Goal: Task Accomplishment & Management: Manage account settings

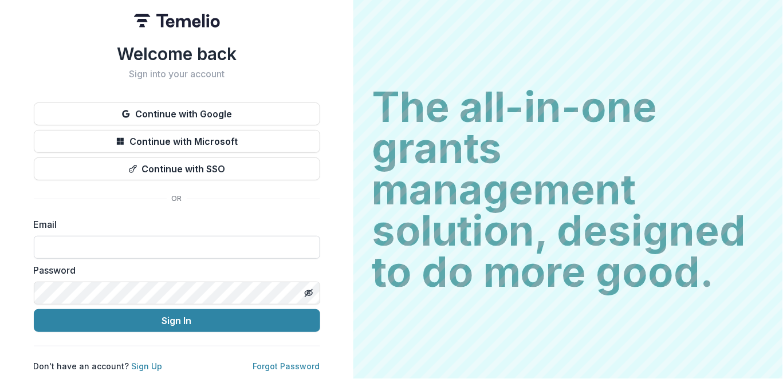
drag, startPoint x: 0, startPoint y: 0, endPoint x: 211, endPoint y: 237, distance: 317.0
click at [211, 237] on input at bounding box center [177, 247] width 287 height 23
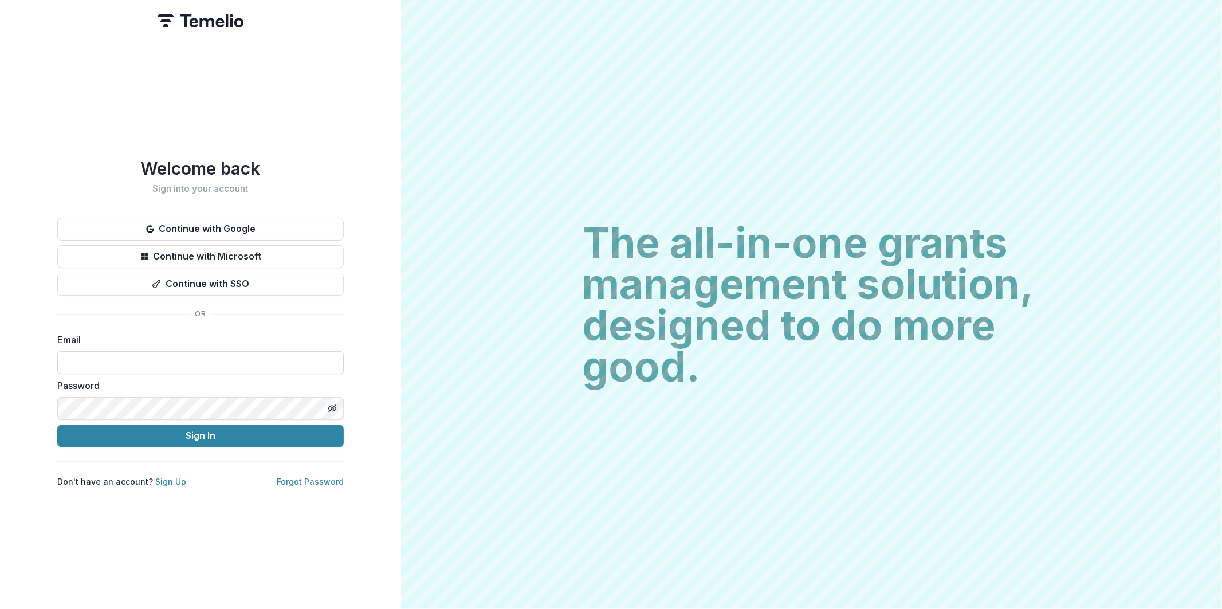
click at [202, 357] on input at bounding box center [200, 362] width 287 height 23
type input "**********"
click at [296, 436] on button "Sign In" at bounding box center [200, 436] width 287 height 23
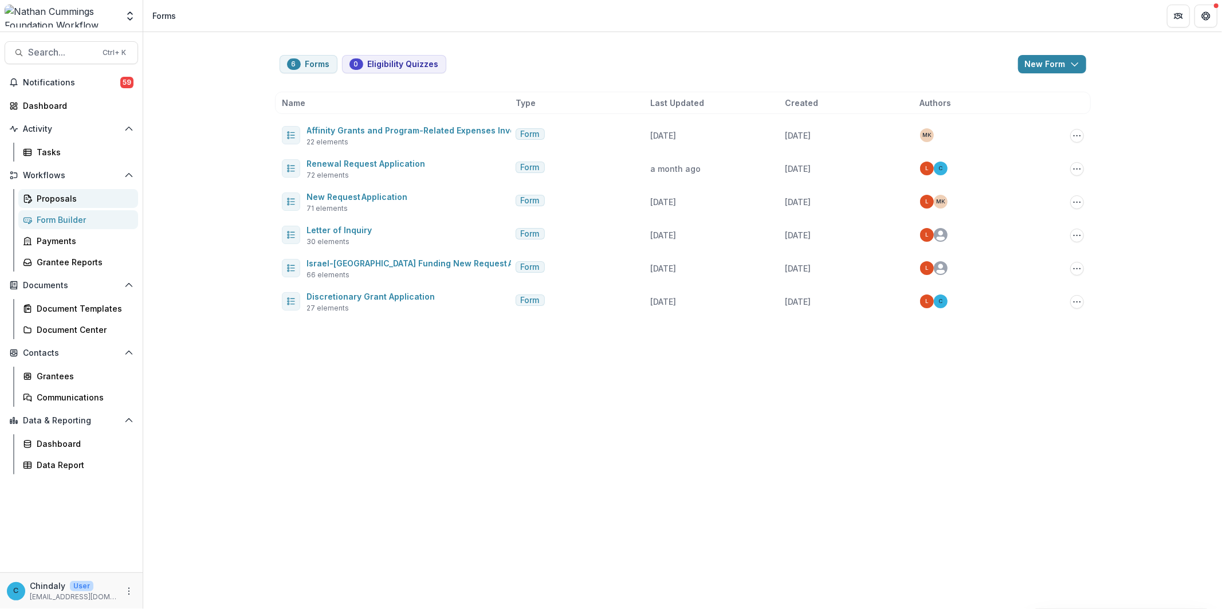
click at [50, 199] on div "Proposals" at bounding box center [83, 199] width 92 height 12
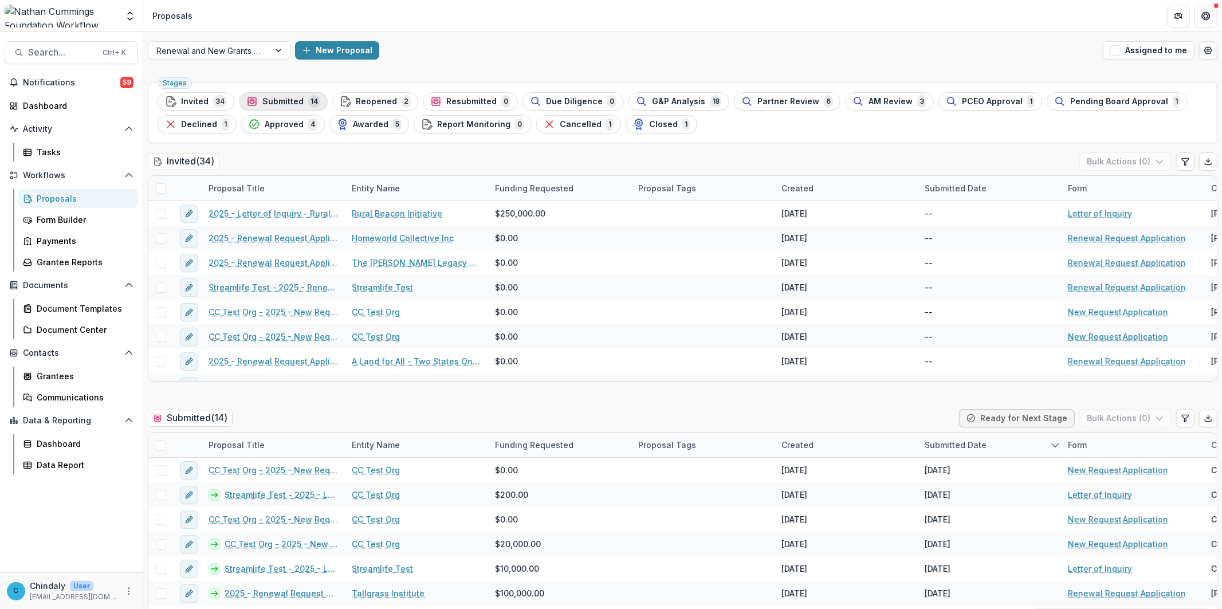
click at [277, 100] on span "Submitted" at bounding box center [282, 102] width 41 height 10
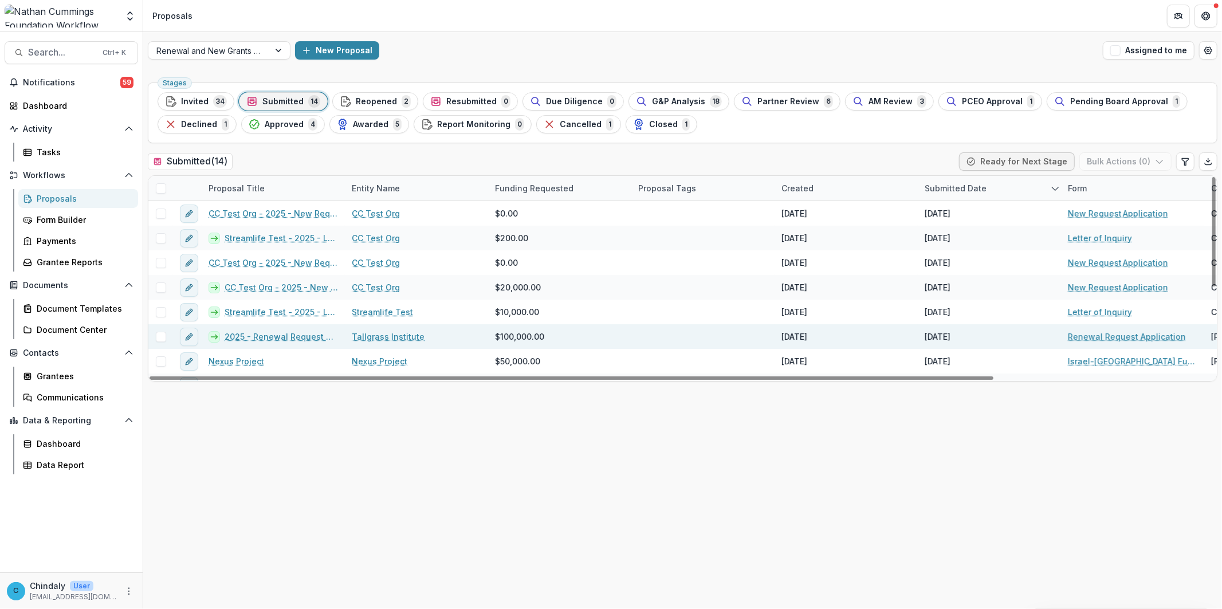
click at [305, 341] on link "2025 - Renewal Request Application" at bounding box center [281, 337] width 113 height 12
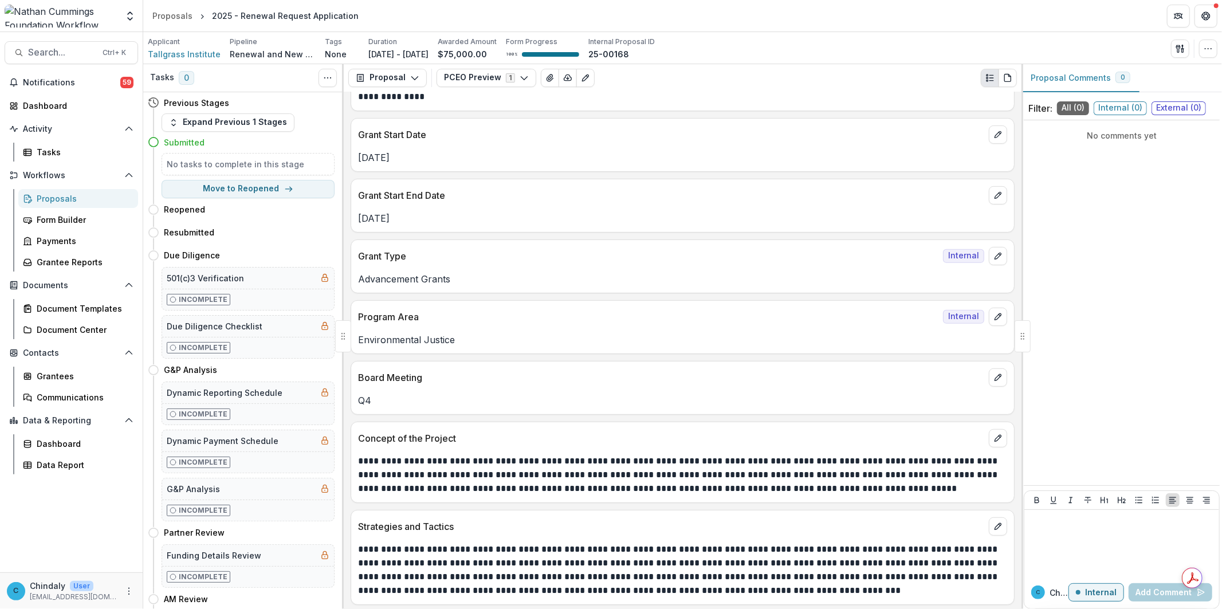
scroll to position [360, 0]
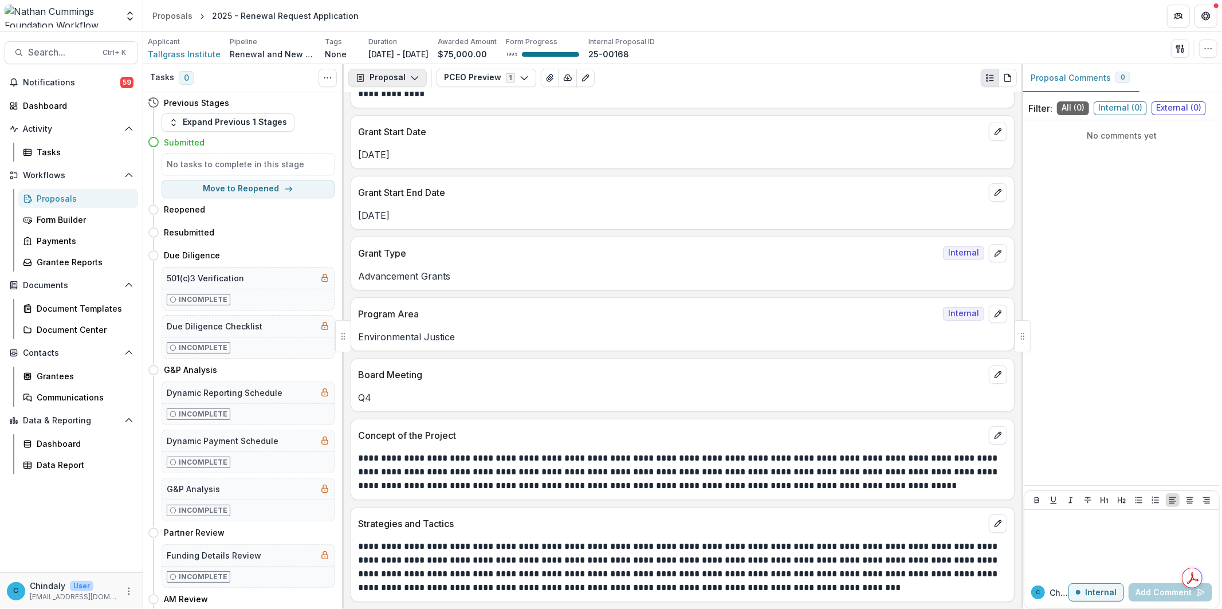
click at [396, 76] on button "Proposal" at bounding box center [387, 78] width 79 height 18
click at [466, 75] on button "PCEO Preview 1" at bounding box center [487, 78] width 100 height 18
click at [674, 215] on p "Nov 30, 2026" at bounding box center [682, 216] width 649 height 14
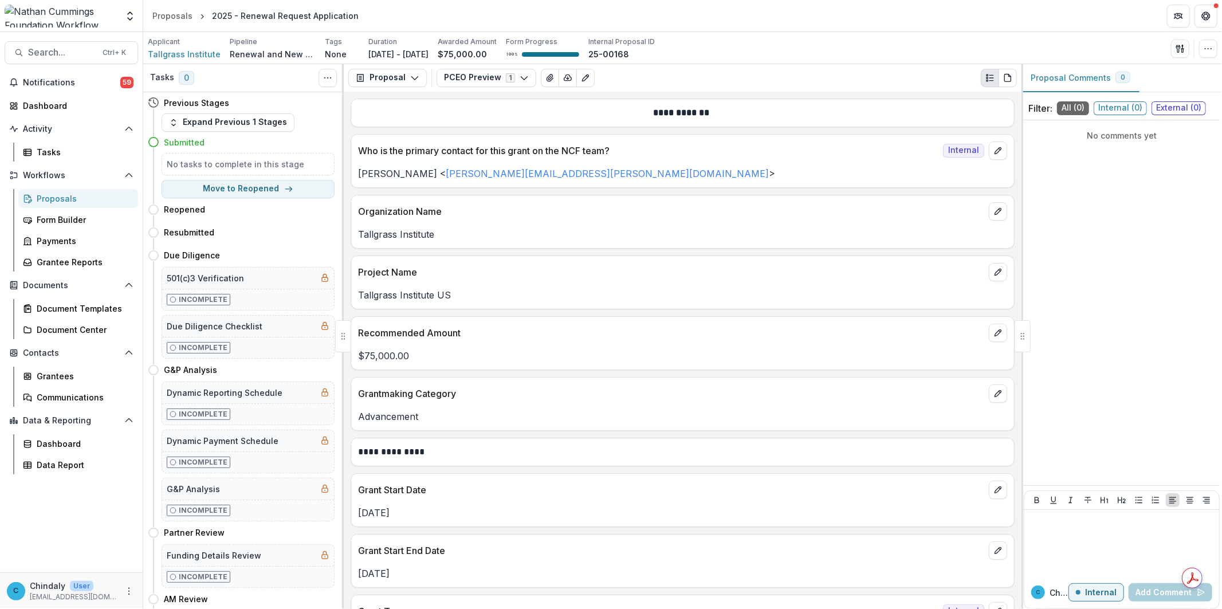
scroll to position [0, 0]
click at [581, 80] on icon "Edit as form" at bounding box center [585, 77] width 9 height 9
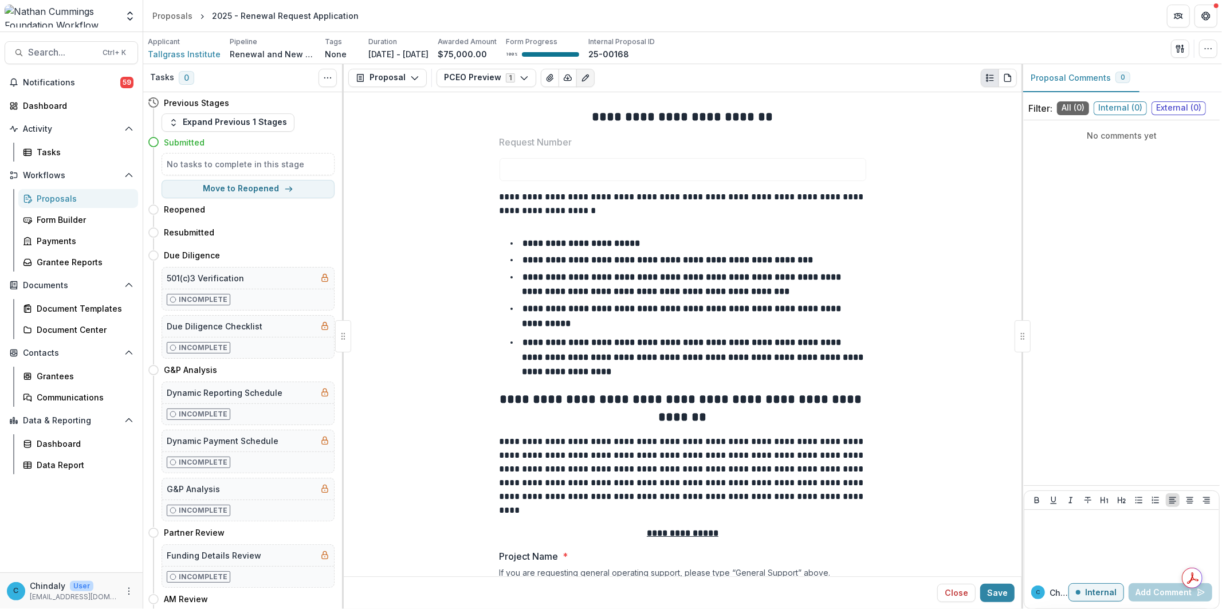
click at [581, 75] on icon "Edit as form" at bounding box center [585, 77] width 9 height 9
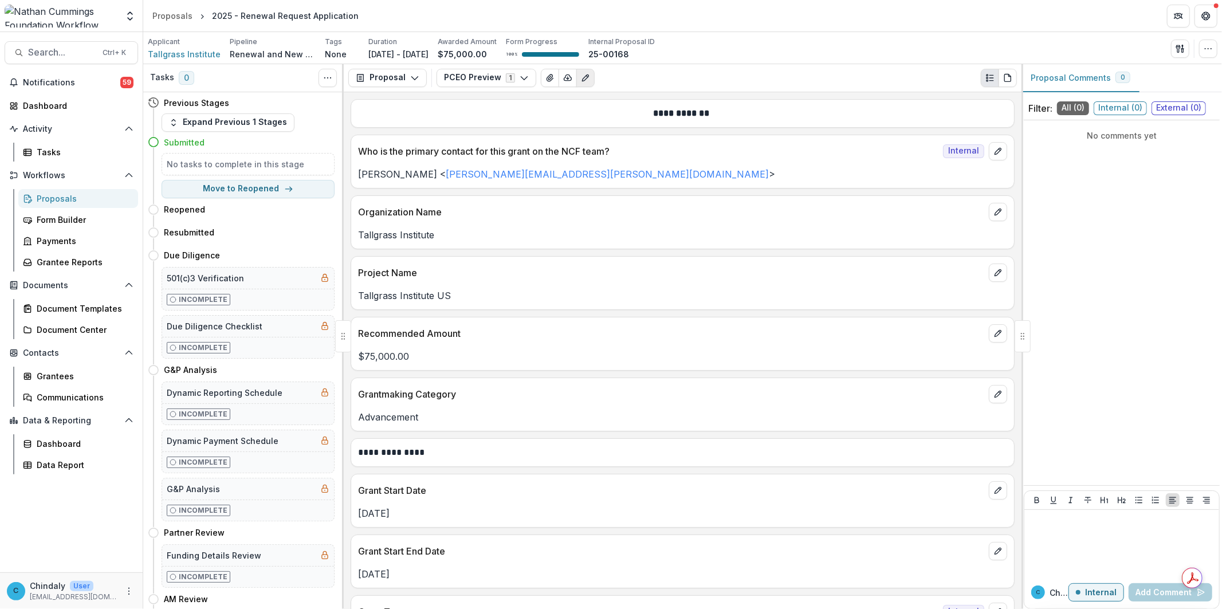
click at [581, 75] on icon "Edit as form" at bounding box center [585, 77] width 9 height 9
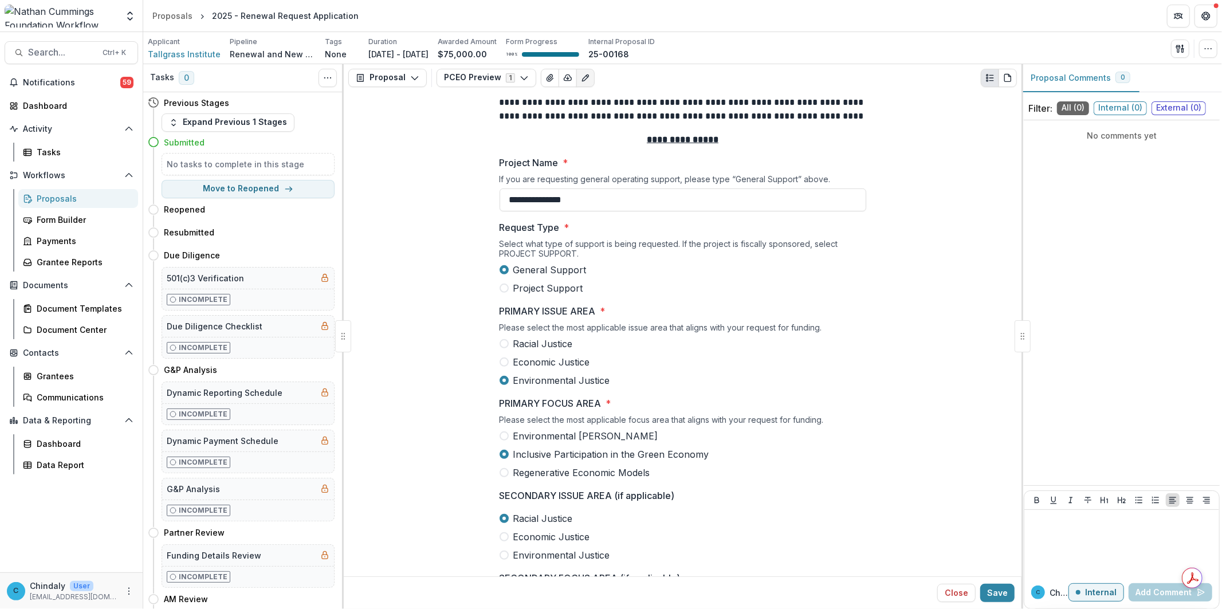
scroll to position [381, 0]
click at [65, 398] on div "Communications" at bounding box center [83, 397] width 92 height 12
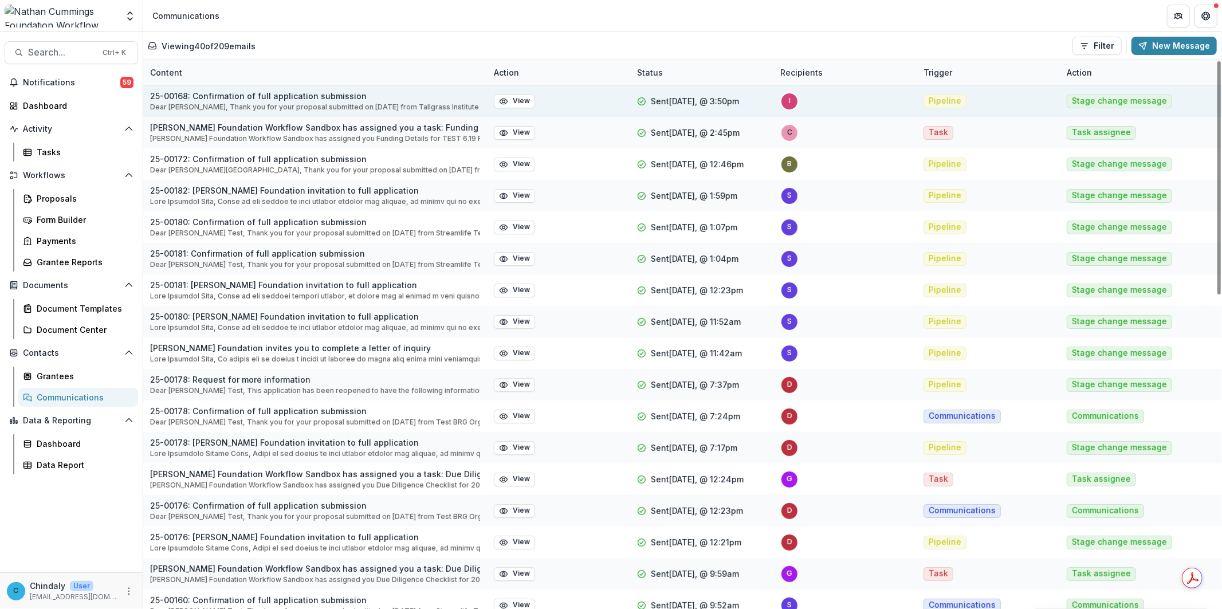
click at [295, 92] on p "25-00168: Confirmation of full application submission" at bounding box center [315, 96] width 330 height 12
click at [244, 99] on p "25-00168: Confirmation of full application submission" at bounding box center [315, 96] width 330 height 12
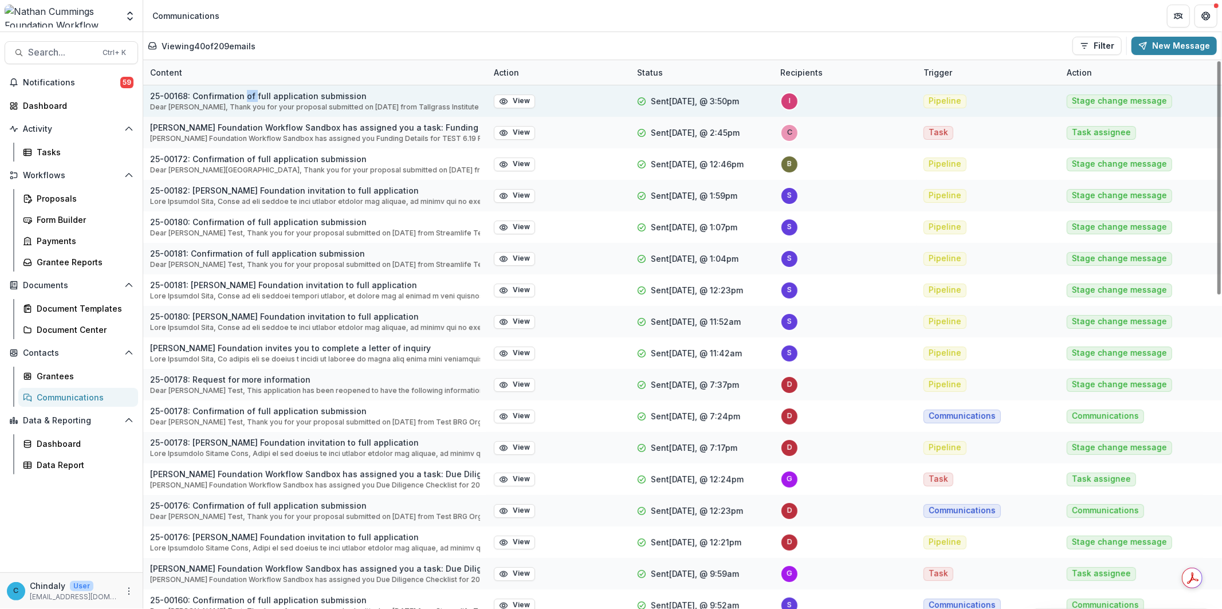
click at [244, 99] on p "25-00168: Confirmation of full application submission" at bounding box center [315, 96] width 330 height 12
click at [1130, 105] on span "Stage change message" at bounding box center [1119, 101] width 95 height 10
click at [500, 102] on icon "button" at bounding box center [503, 101] width 9 height 9
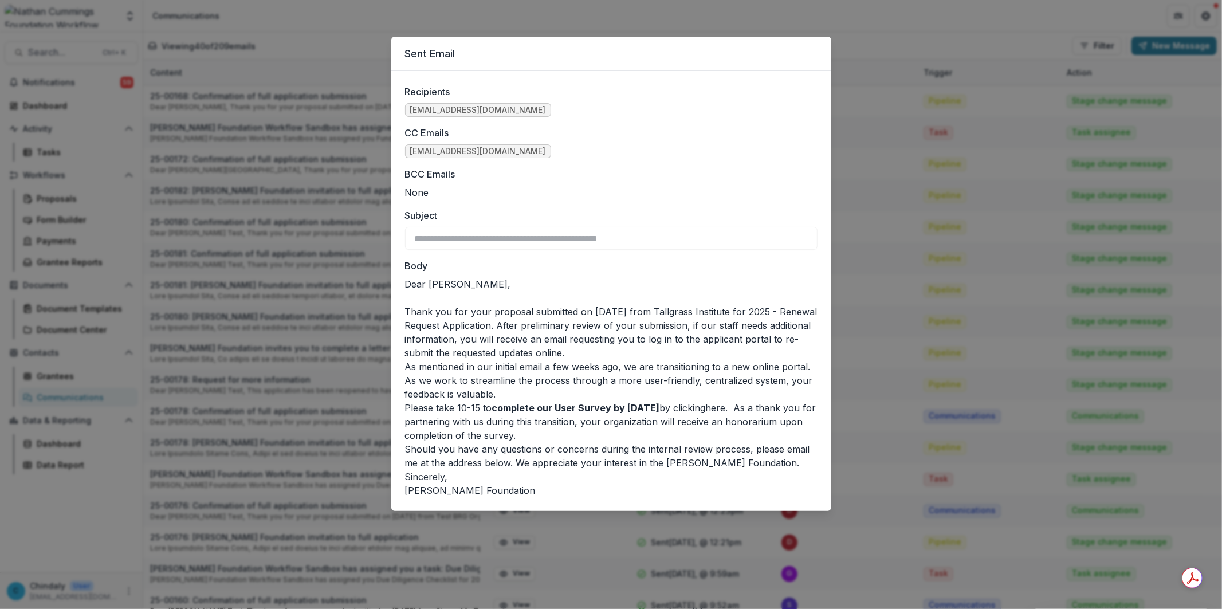
click at [225, 97] on div "**********" at bounding box center [611, 304] width 1222 height 609
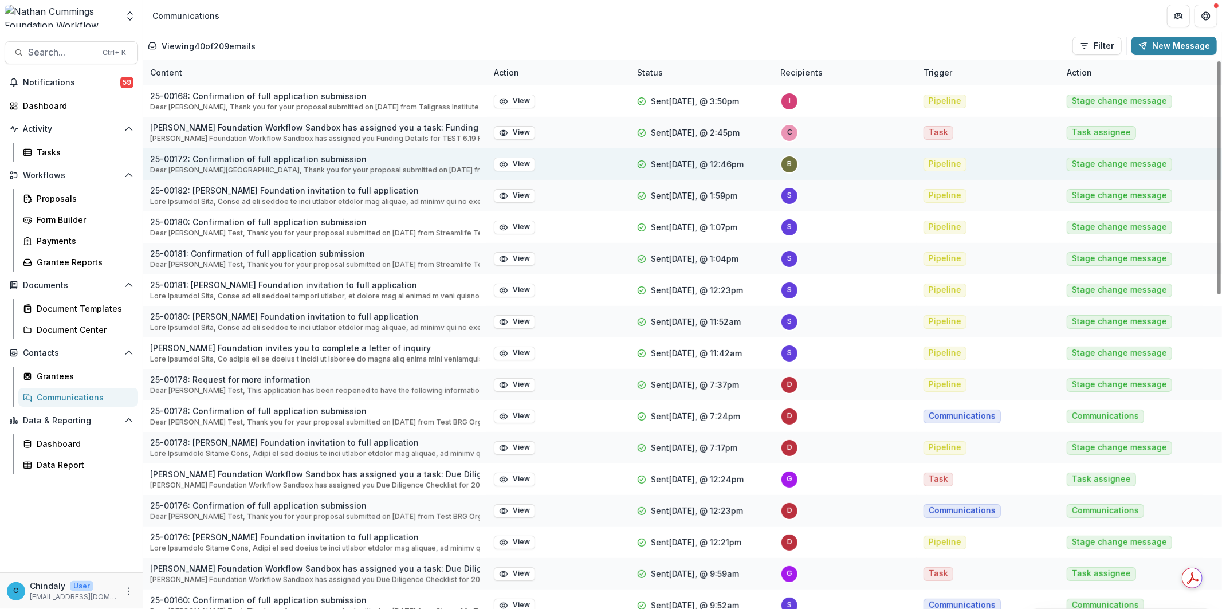
click at [224, 165] on p "Dear Becca Israel, Thank you for your proposal submitted on 2025-08-25 from Nex…" at bounding box center [315, 170] width 330 height 10
click at [504, 165] on circle "button" at bounding box center [504, 164] width 3 height 3
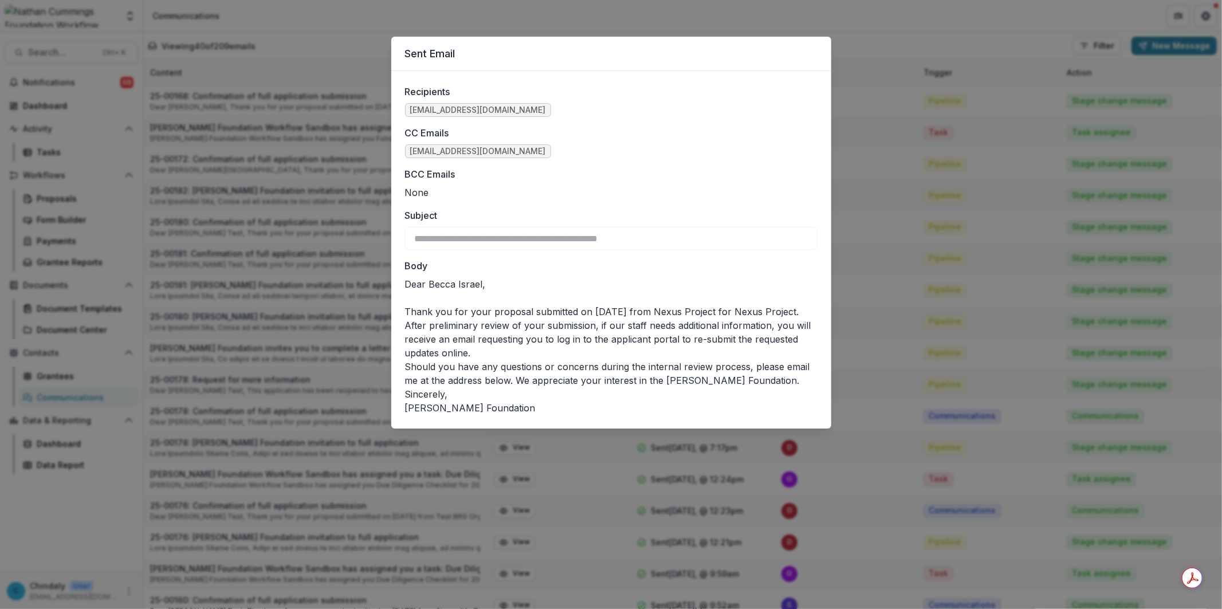
click at [459, 393] on p "Sincerely," at bounding box center [611, 394] width 413 height 14
click at [296, 111] on div "**********" at bounding box center [611, 304] width 1222 height 609
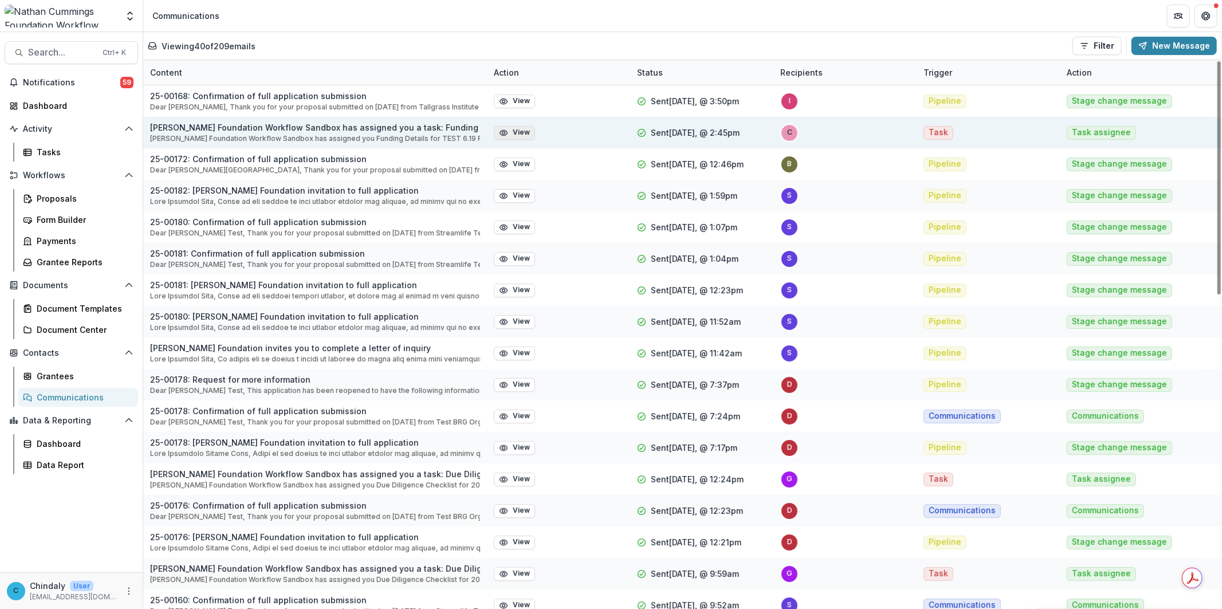
click at [530, 138] on button "View" at bounding box center [514, 133] width 41 height 14
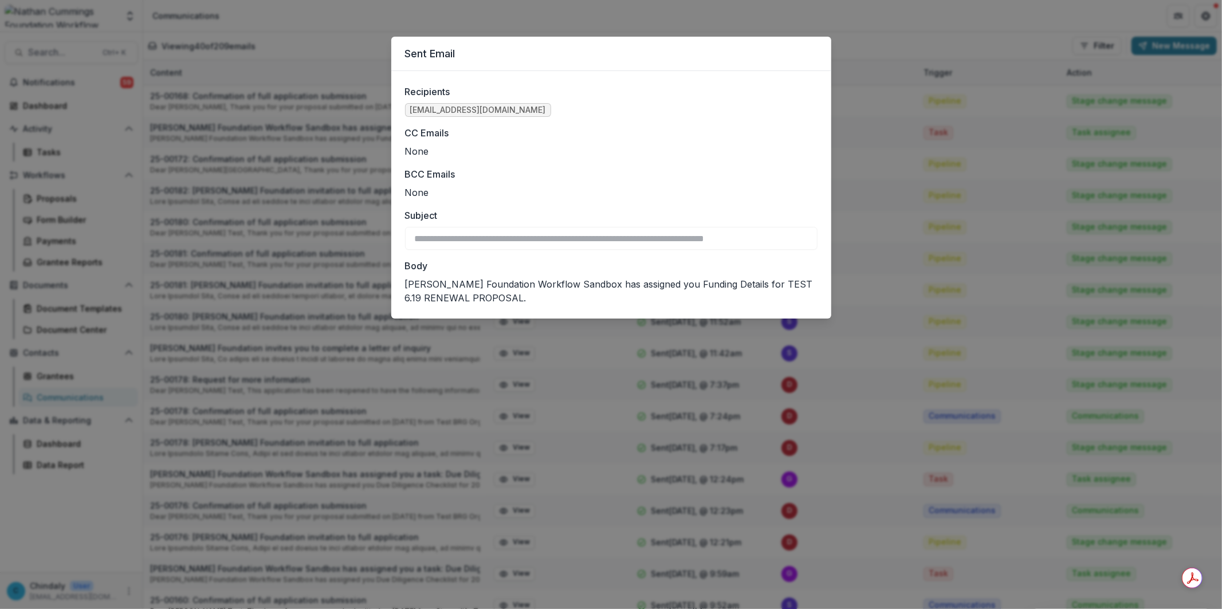
click at [371, 54] on div "**********" at bounding box center [611, 304] width 1222 height 609
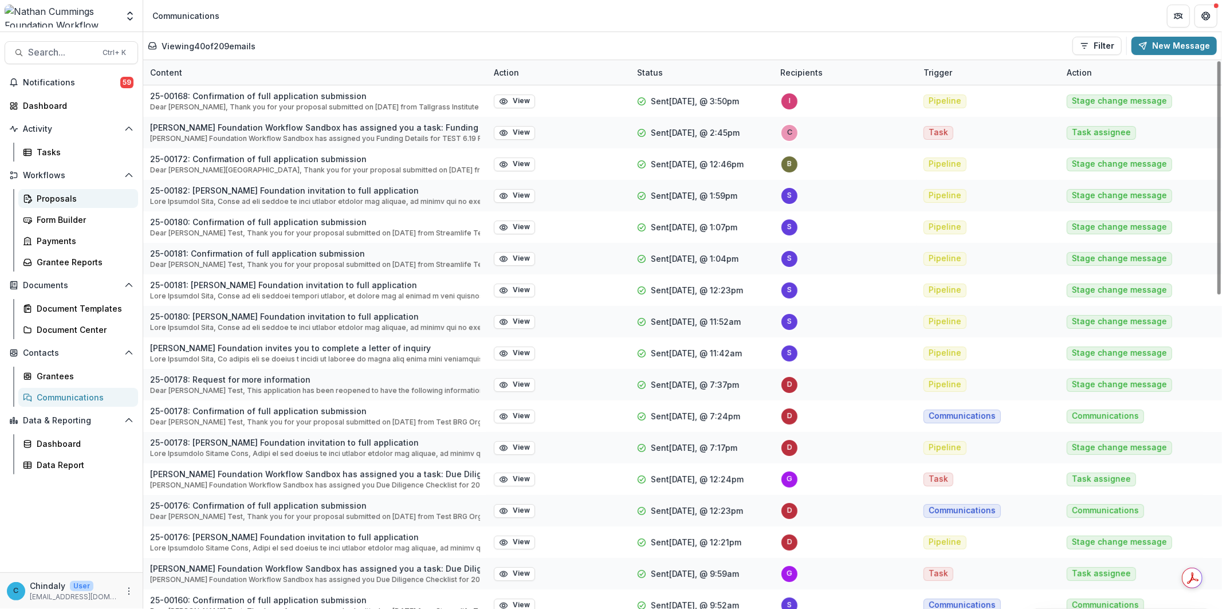
click at [32, 201] on link "Proposals" at bounding box center [78, 198] width 120 height 19
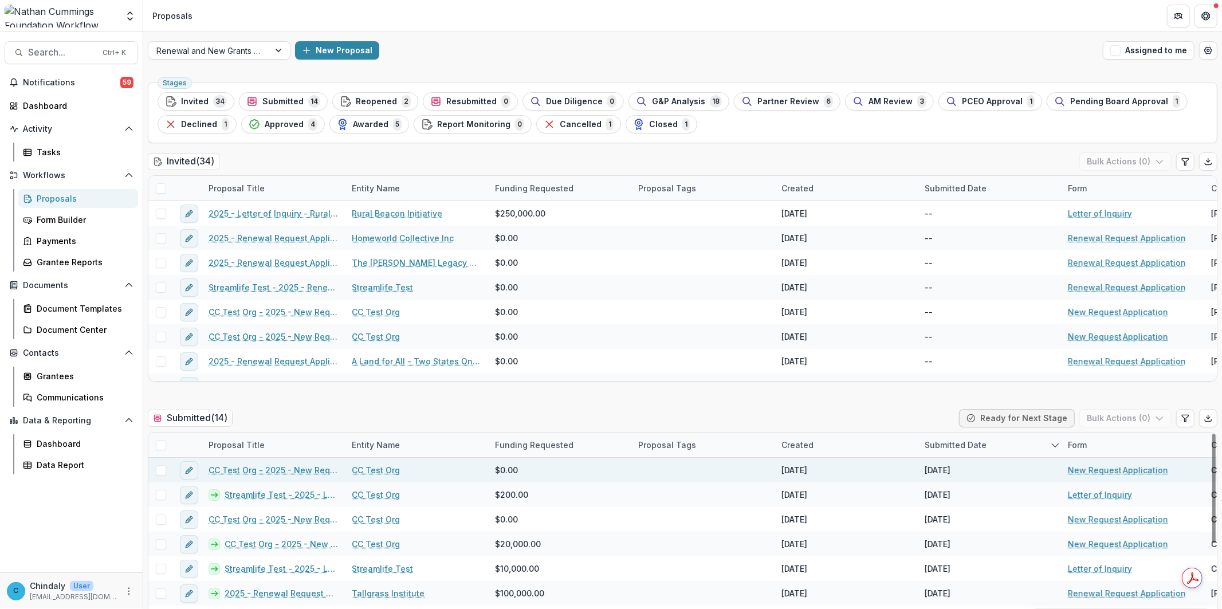
click at [284, 470] on link "CC Test Org - 2025 - New Request Application" at bounding box center [274, 470] width 130 height 12
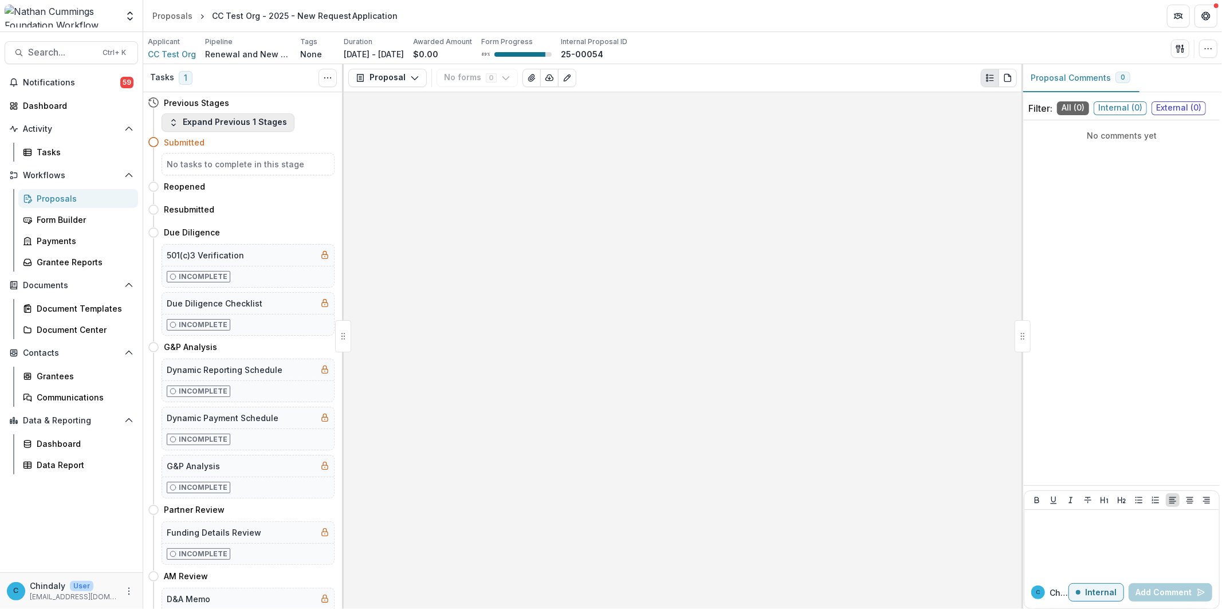
click at [207, 119] on button "Expand Previous 1 Stages" at bounding box center [228, 122] width 133 height 18
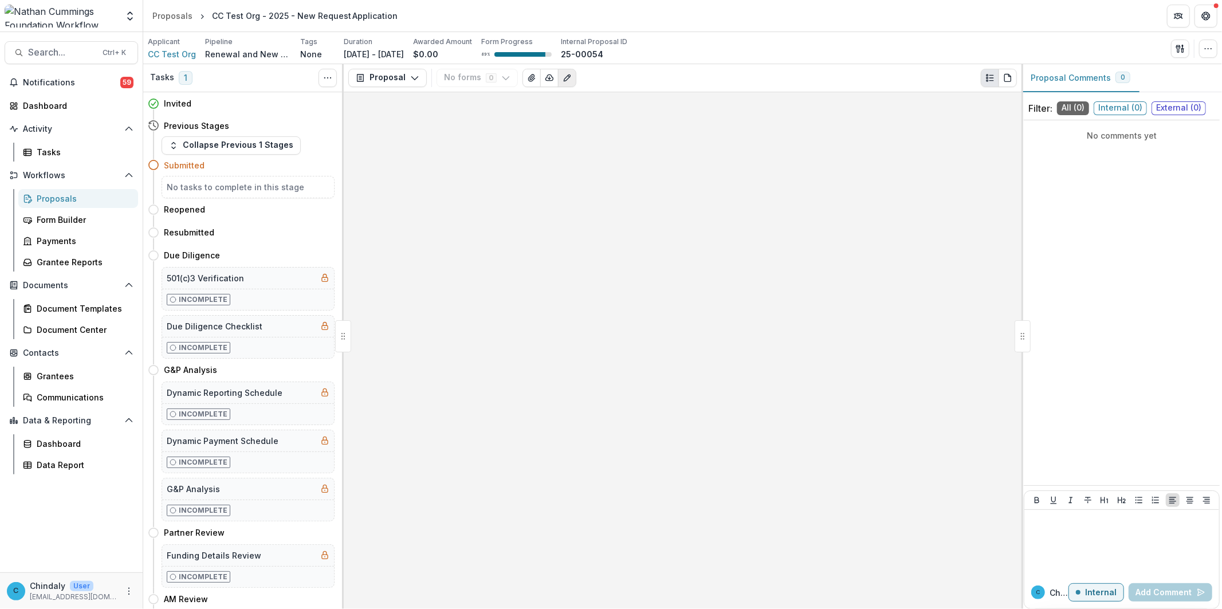
click at [564, 77] on icon "Edit as form" at bounding box center [567, 78] width 6 height 6
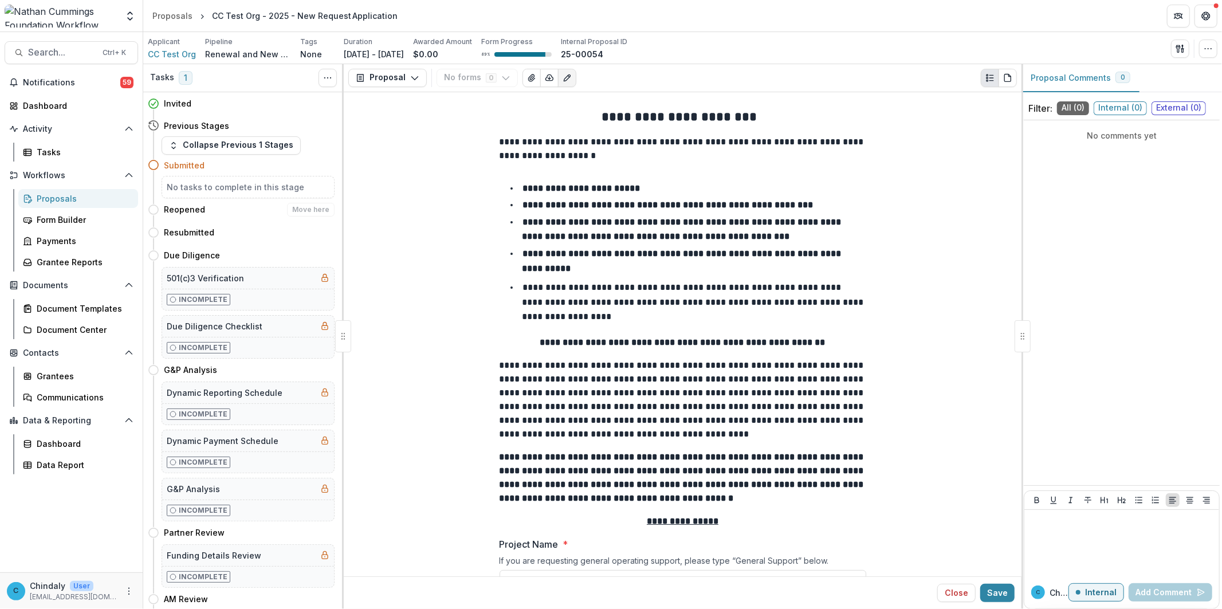
click at [187, 209] on h4 "Reopened" at bounding box center [184, 209] width 41 height 12
click at [729, 273] on li "**********" at bounding box center [689, 260] width 353 height 29
click at [182, 212] on h4 "Reopened" at bounding box center [184, 209] width 41 height 12
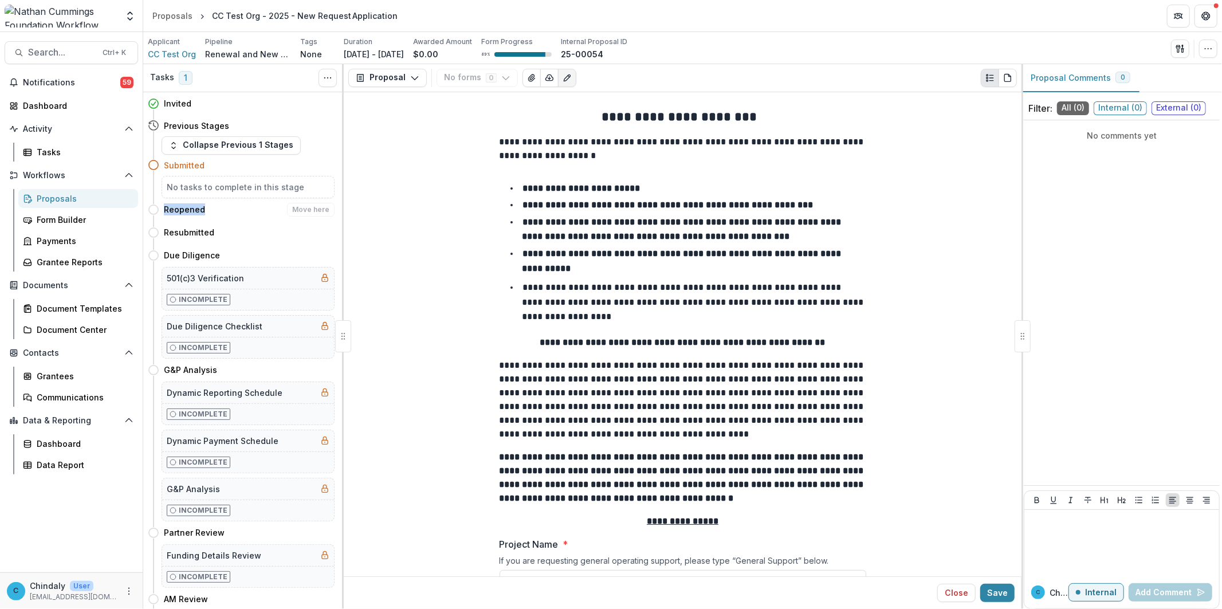
click at [182, 212] on h4 "Reopened" at bounding box center [184, 209] width 41 height 12
click at [153, 210] on icon at bounding box center [153, 209] width 11 height 11
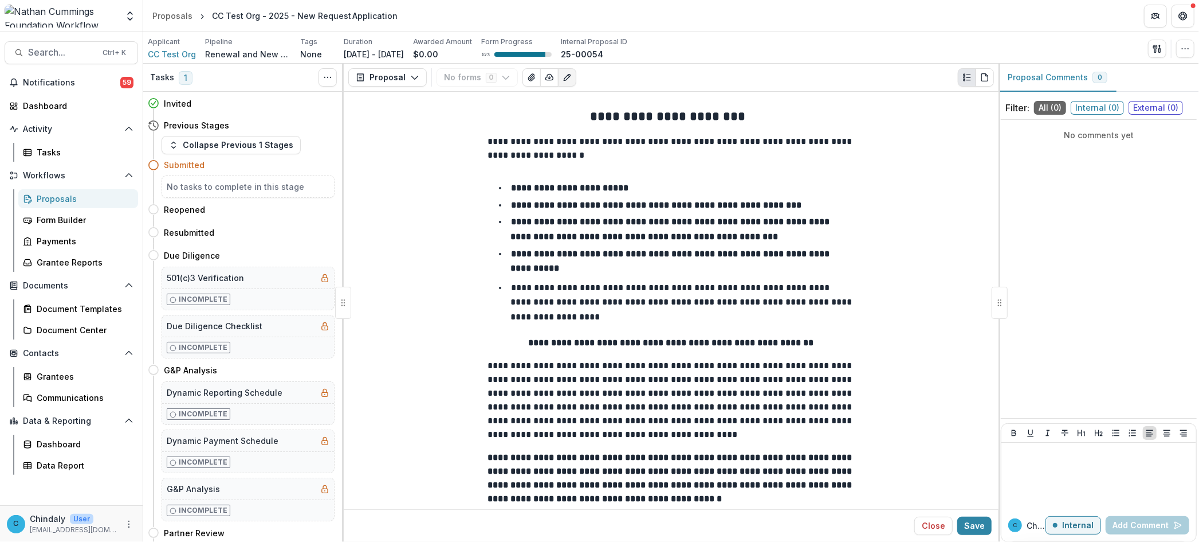
click at [48, 198] on div "Proposals" at bounding box center [83, 199] width 92 height 12
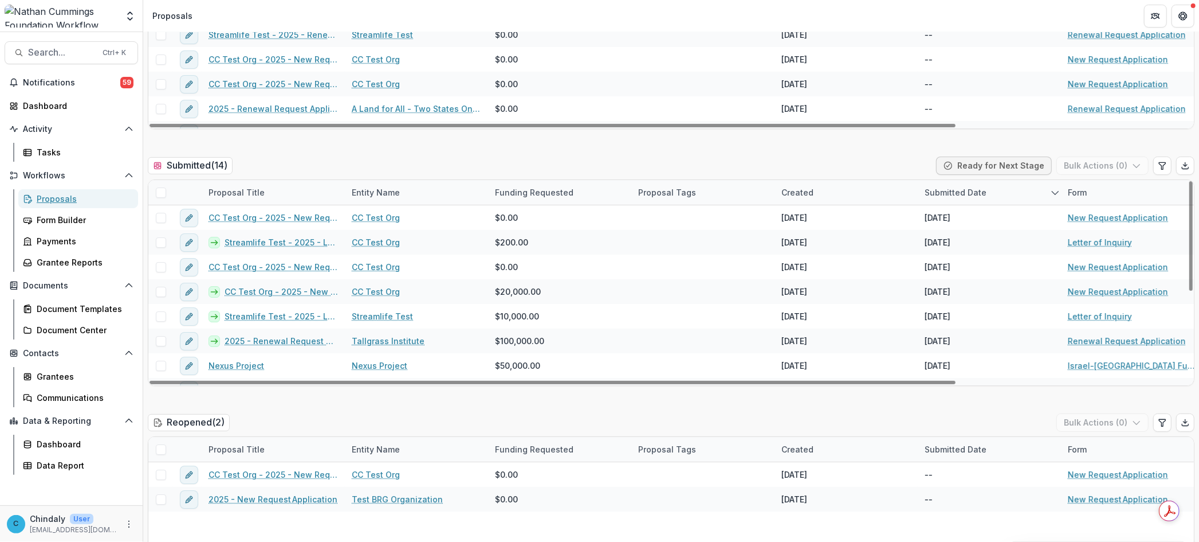
scroll to position [254, 0]
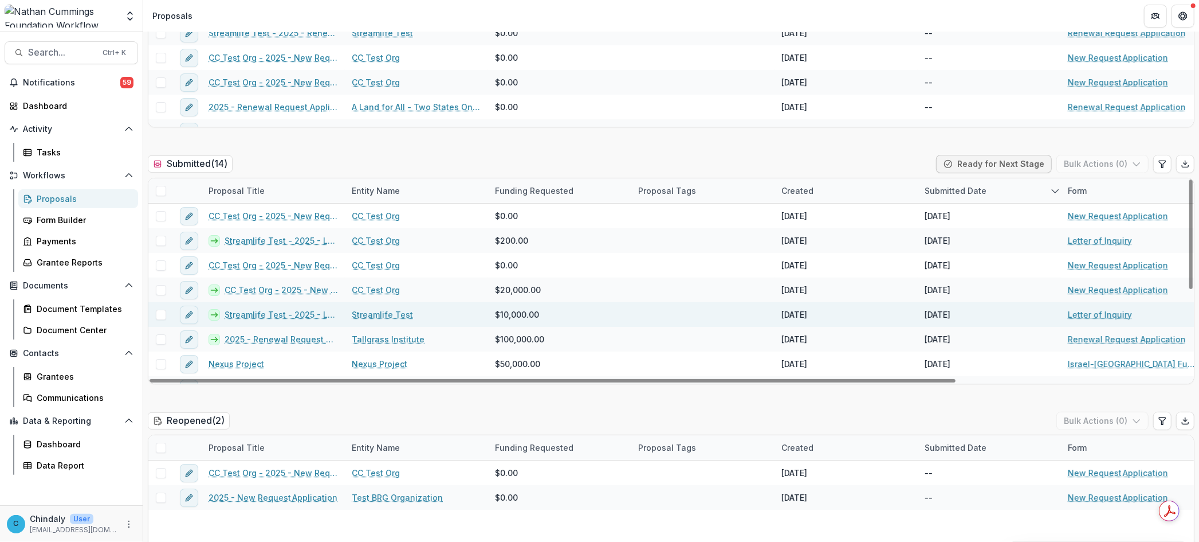
click at [280, 311] on link "Streamlife Test - 2025 - Letter of Inquiry" at bounding box center [281, 314] width 113 height 12
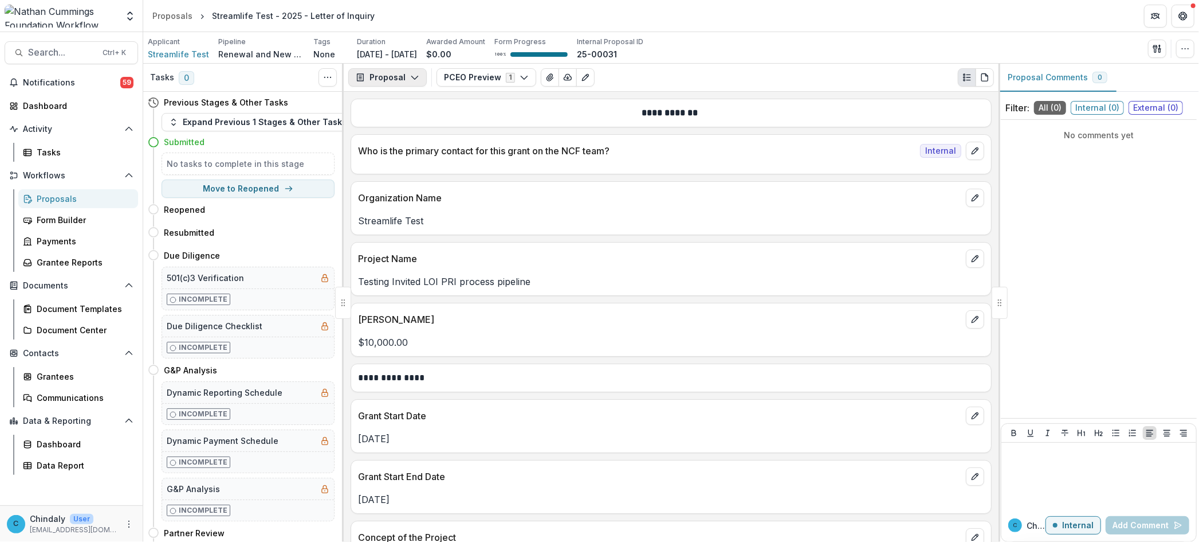
click at [413, 77] on icon "button" at bounding box center [414, 77] width 9 height 9
click at [395, 76] on button "Proposal" at bounding box center [387, 77] width 79 height 18
click at [582, 76] on icon "Edit as form" at bounding box center [585, 77] width 9 height 9
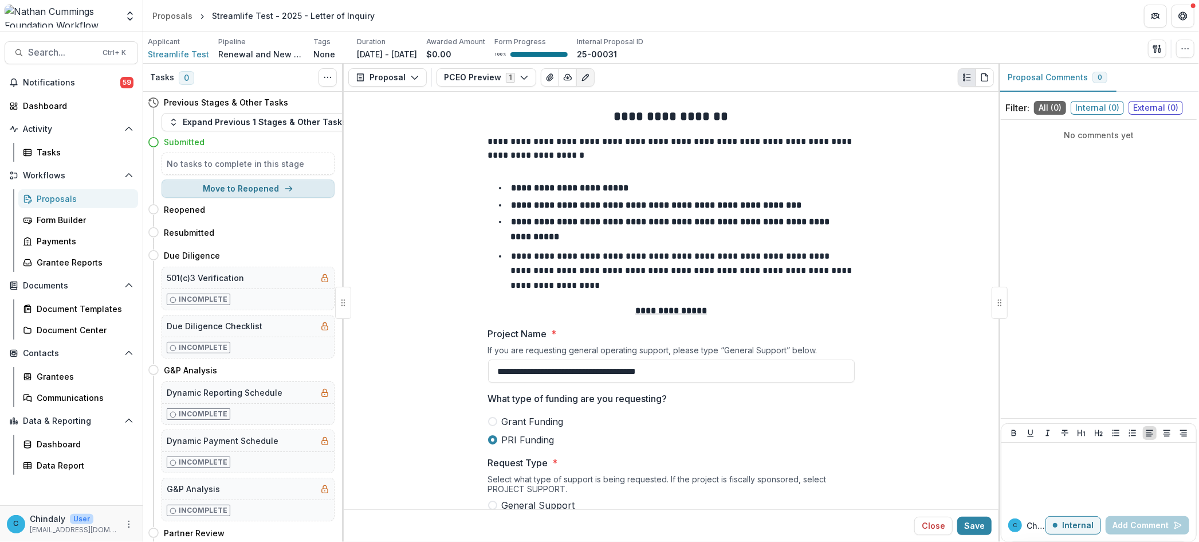
click at [300, 197] on button "Move to Reopened" at bounding box center [248, 188] width 173 height 18
select select "********"
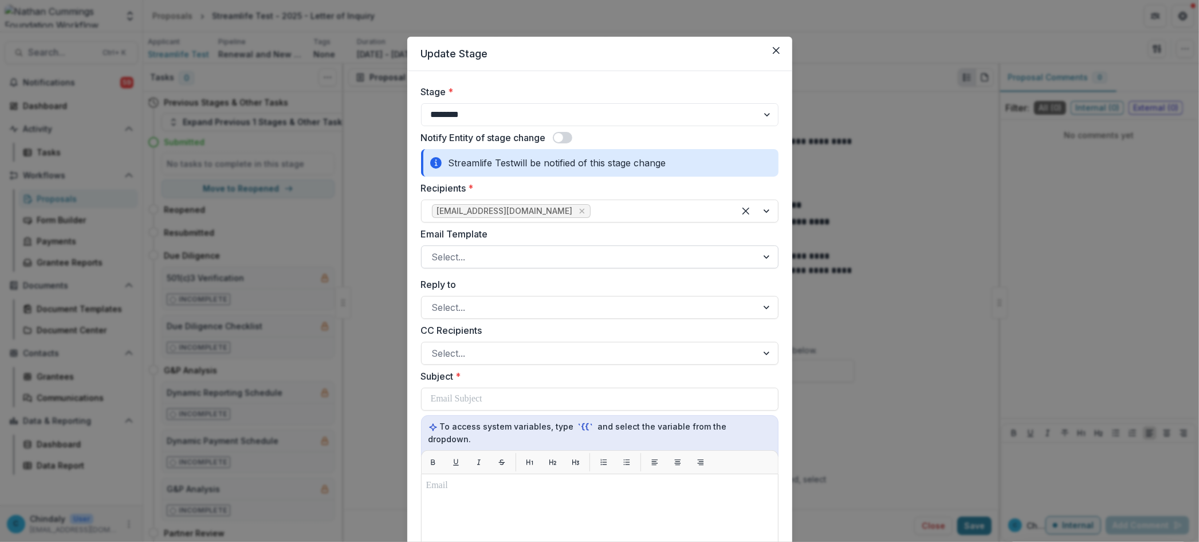
click at [537, 264] on div at bounding box center [589, 257] width 315 height 16
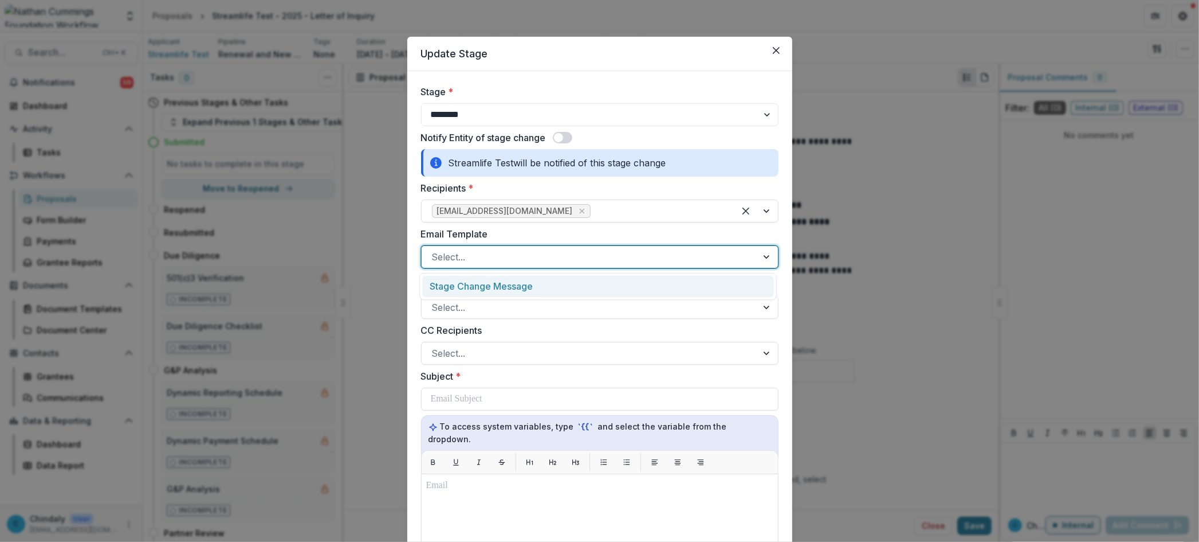
click at [528, 283] on div "Stage Change Message" at bounding box center [598, 286] width 352 height 21
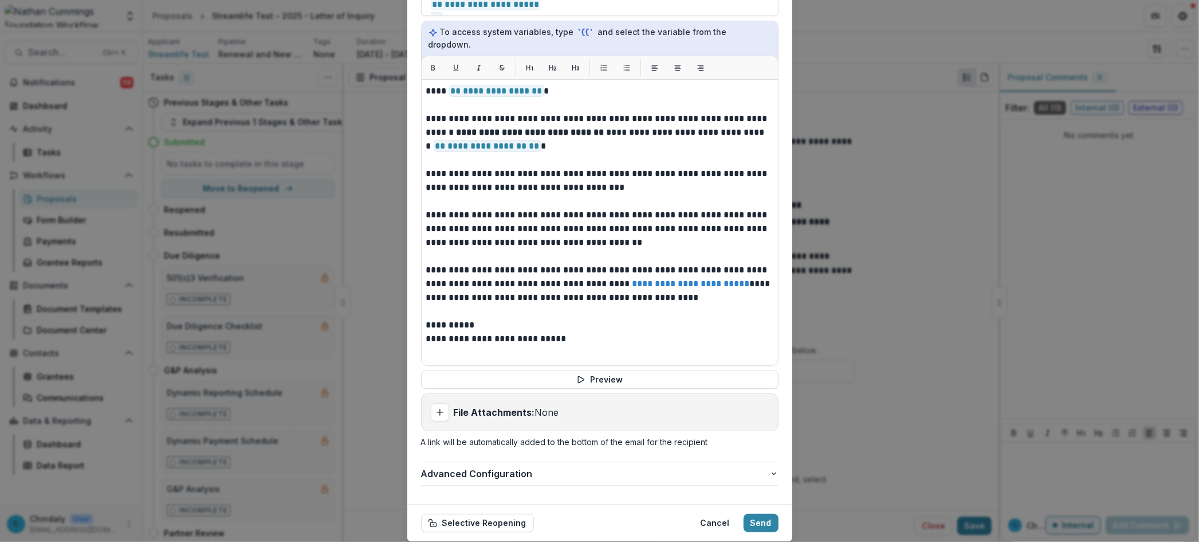
scroll to position [417, 0]
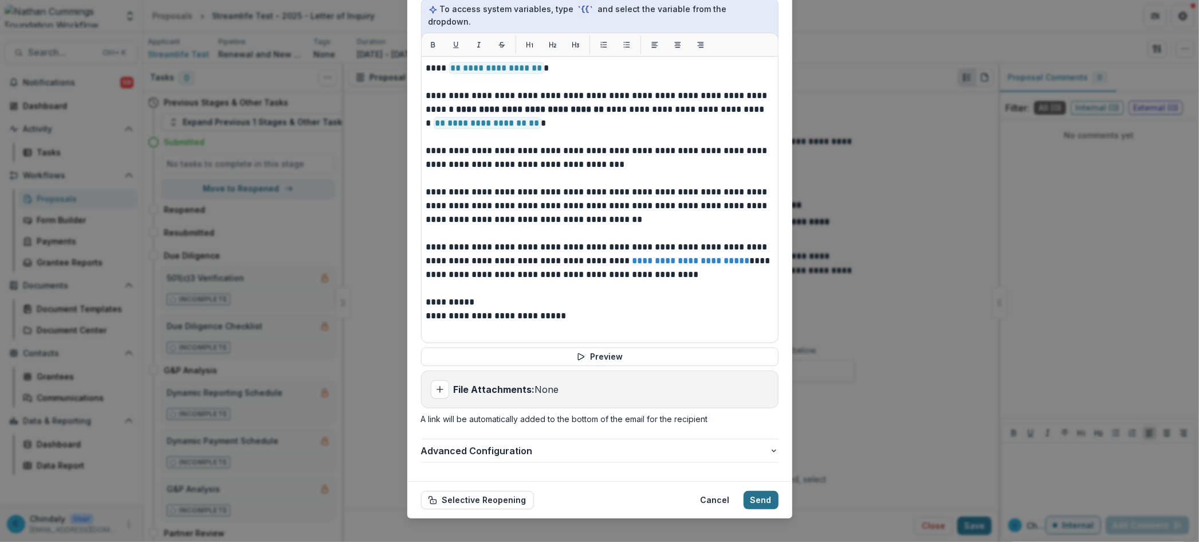
click at [754, 491] on button "Send" at bounding box center [761, 500] width 35 height 18
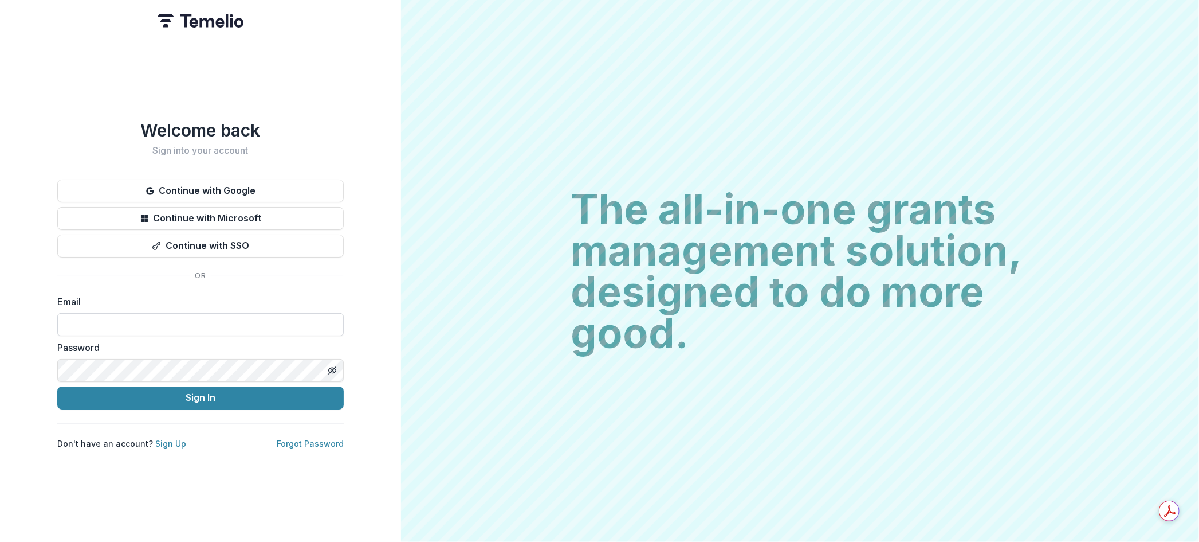
click at [119, 329] on input at bounding box center [200, 324] width 287 height 23
click at [117, 321] on input at bounding box center [200, 324] width 287 height 23
type input "**********"
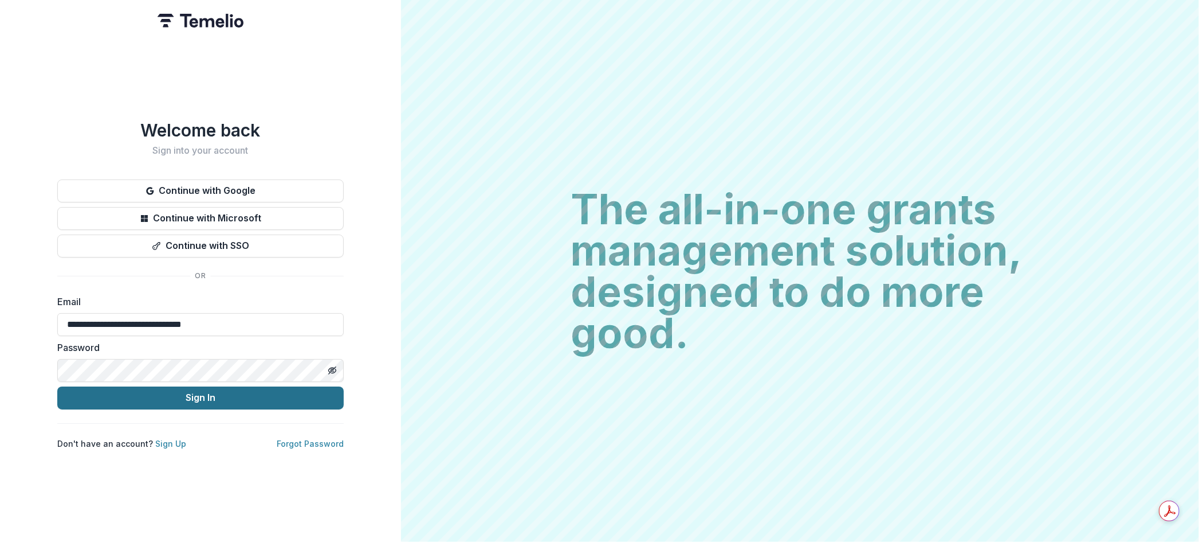
click at [128, 392] on button "Sign In" at bounding box center [200, 397] width 287 height 23
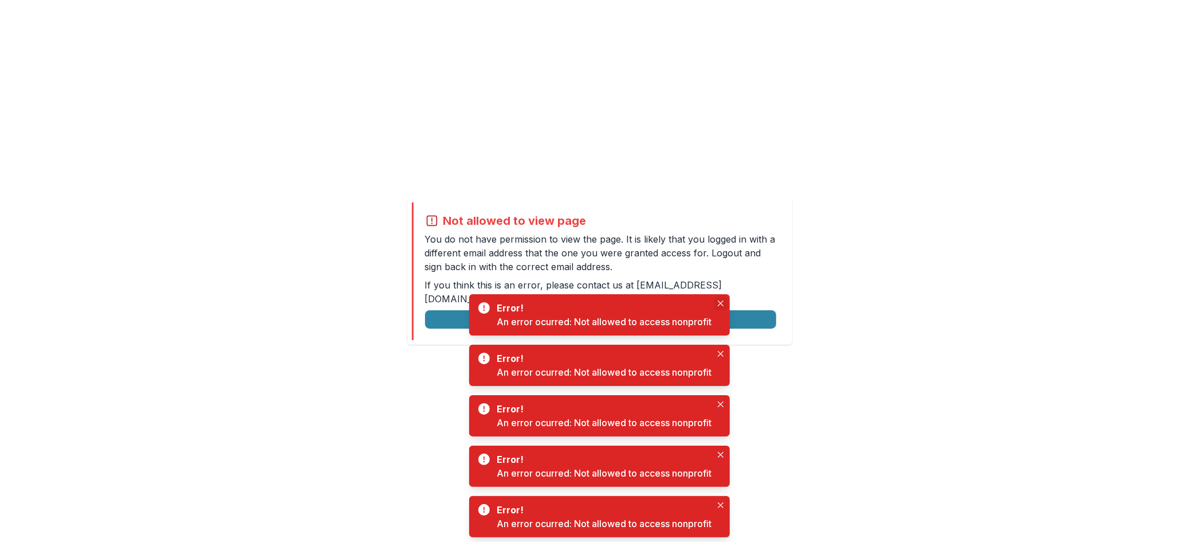
click at [722, 297] on button "Close" at bounding box center [721, 303] width 14 height 14
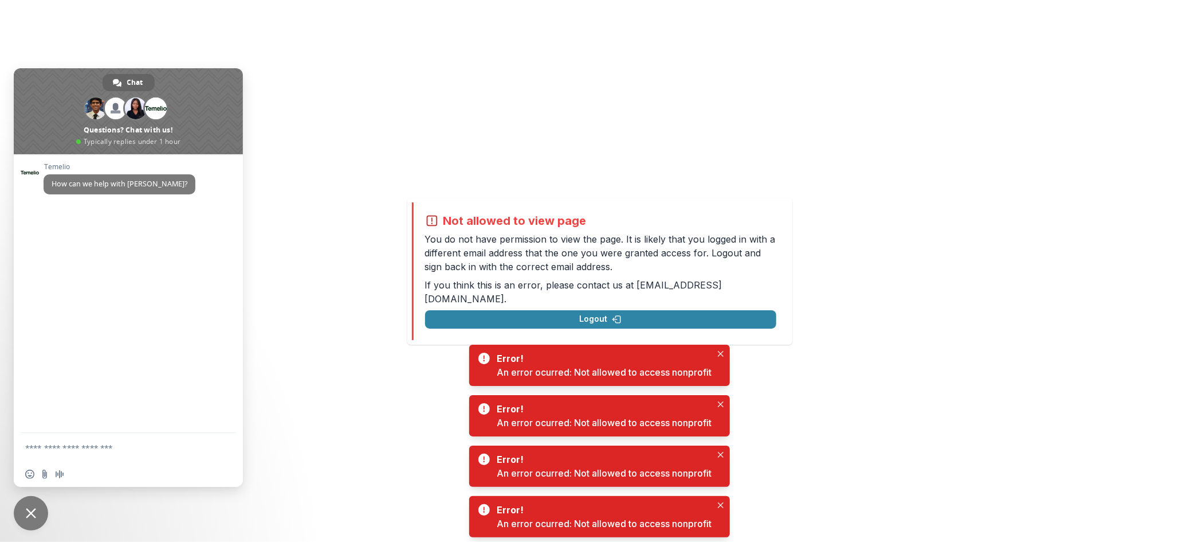
click at [650, 310] on button "Logout" at bounding box center [600, 319] width 351 height 18
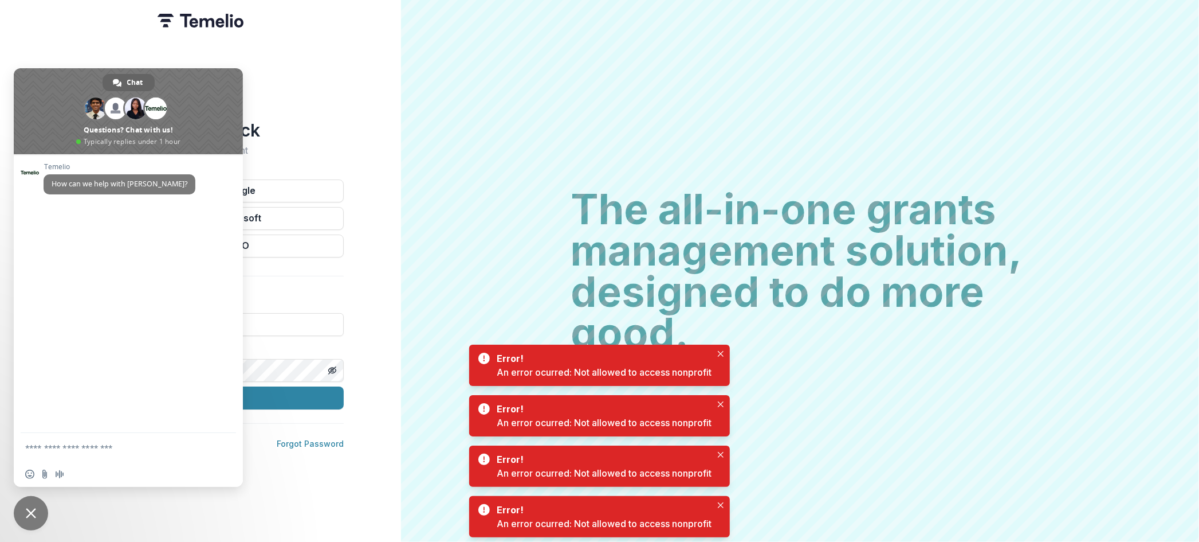
click at [377, 264] on div "Welcome back Sign into your account Continue with Google Continue with Microsof…" at bounding box center [200, 271] width 401 height 542
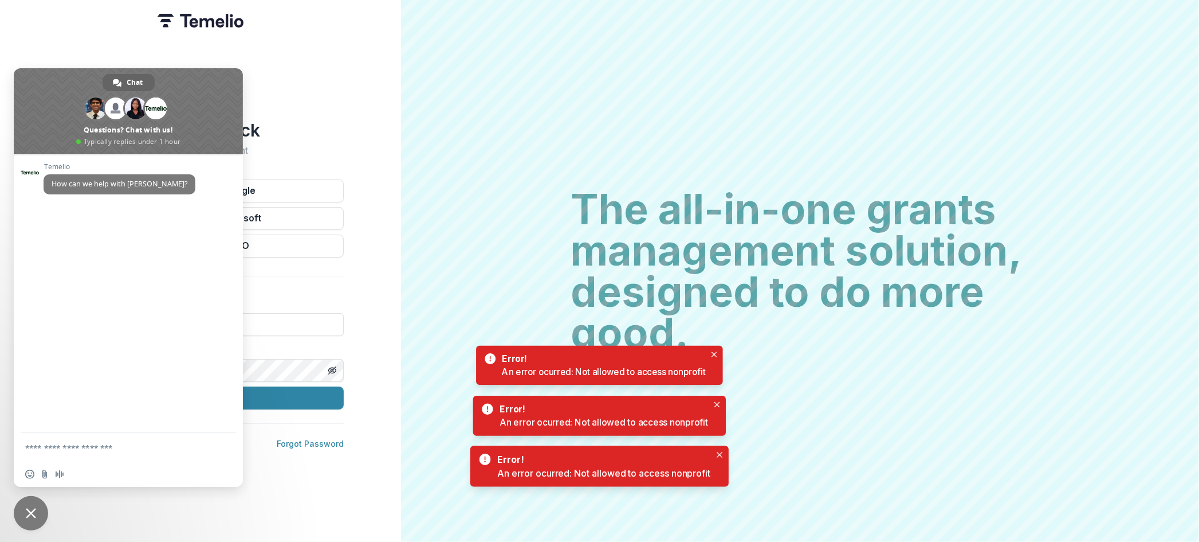
click at [28, 513] on span "Close chat" at bounding box center [31, 513] width 10 height 10
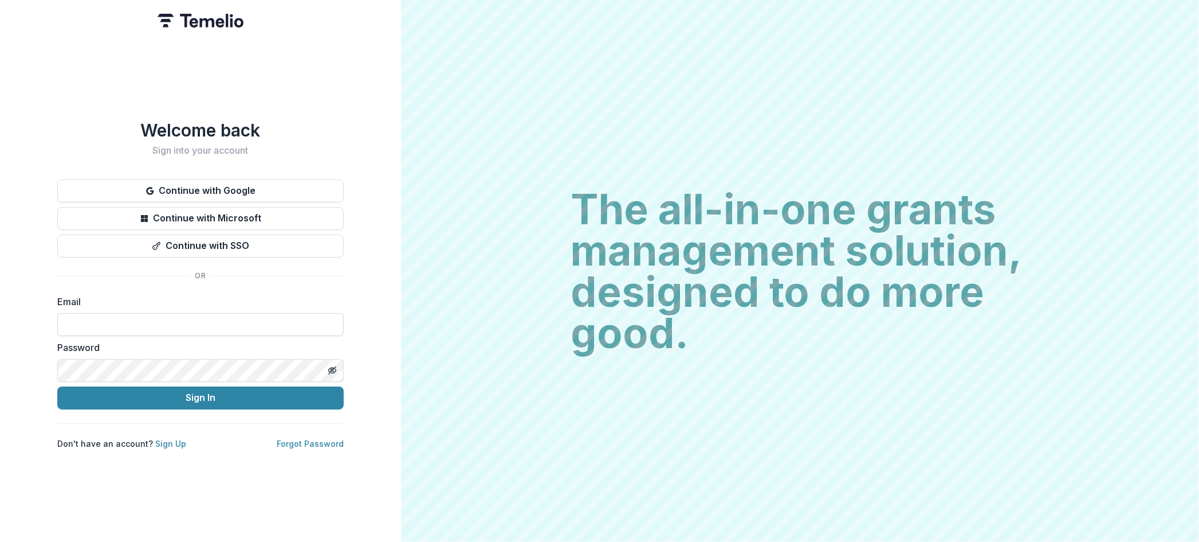
click at [154, 326] on input at bounding box center [200, 324] width 287 height 23
click at [163, 317] on input at bounding box center [200, 324] width 287 height 23
type input "**********"
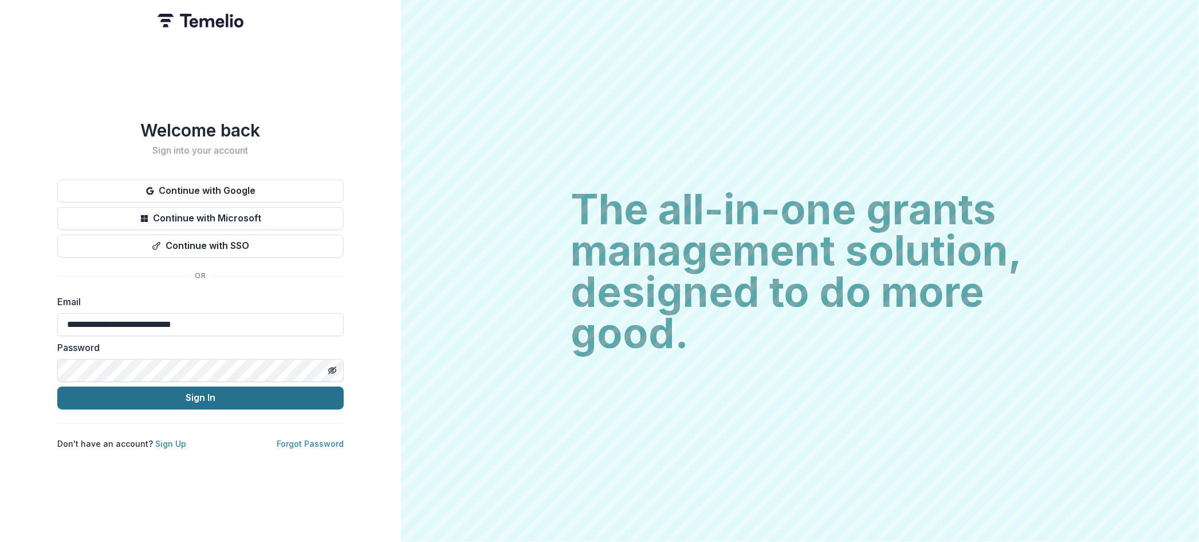
click at [188, 393] on button "Sign In" at bounding box center [200, 397] width 287 height 23
